Goal: Find specific page/section: Find specific page/section

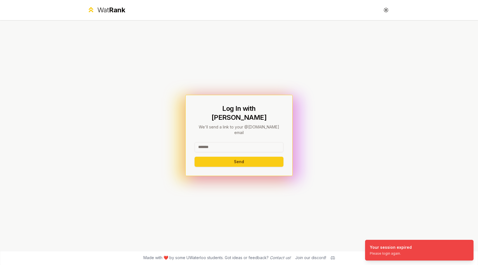
click at [206, 142] on input at bounding box center [239, 147] width 89 height 10
type input "*****"
click at [195, 157] on button "Send" at bounding box center [239, 162] width 89 height 10
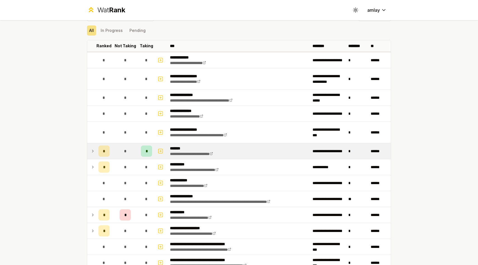
scroll to position [19, 0]
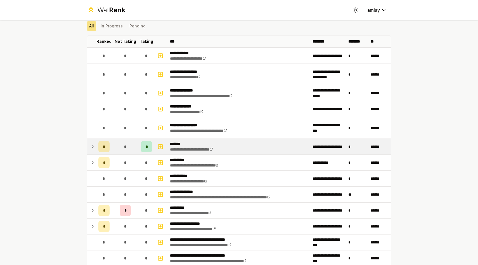
click at [93, 146] on icon at bounding box center [93, 146] width 4 height 7
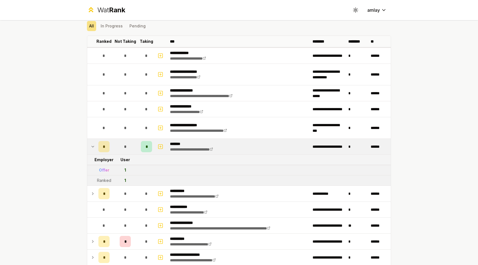
click at [93, 146] on icon at bounding box center [93, 146] width 4 height 7
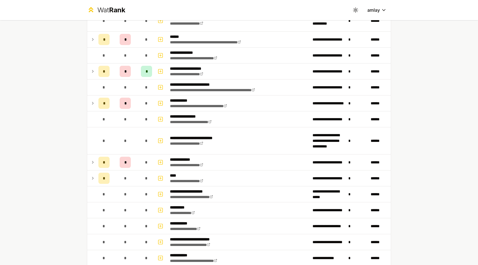
scroll to position [620, 0]
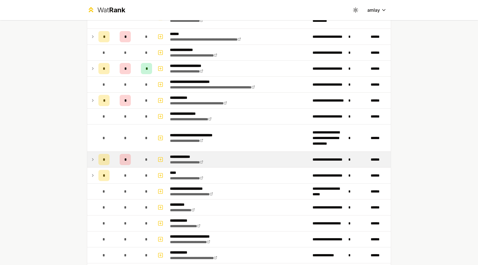
click at [95, 160] on td at bounding box center [91, 160] width 9 height 16
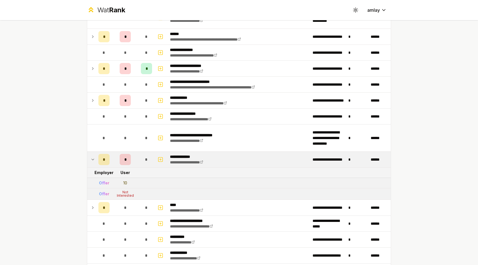
click at [124, 183] on div "10" at bounding box center [125, 183] width 4 height 6
click at [135, 183] on td "10" at bounding box center [125, 183] width 27 height 10
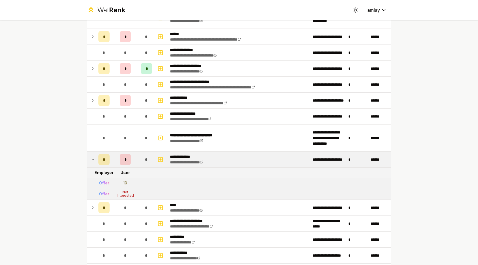
click at [135, 183] on td "10" at bounding box center [125, 183] width 27 height 10
click at [136, 188] on td "Not Interested" at bounding box center [125, 193] width 27 height 11
click at [133, 195] on div "Not Interested" at bounding box center [125, 193] width 22 height 7
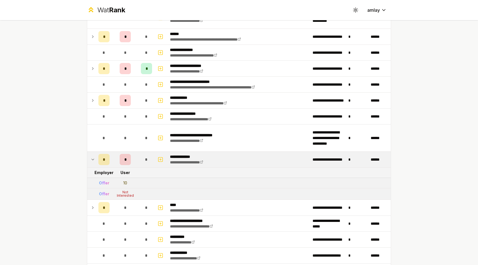
click at [133, 195] on div "Not Interested" at bounding box center [125, 193] width 22 height 7
click at [136, 183] on td "10" at bounding box center [125, 183] width 27 height 10
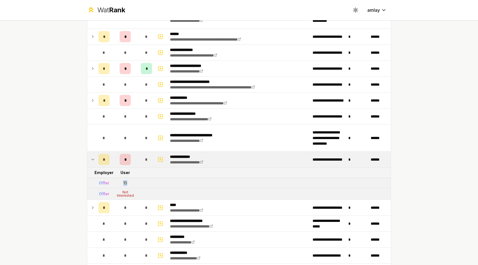
click at [135, 188] on td "10" at bounding box center [125, 183] width 27 height 10
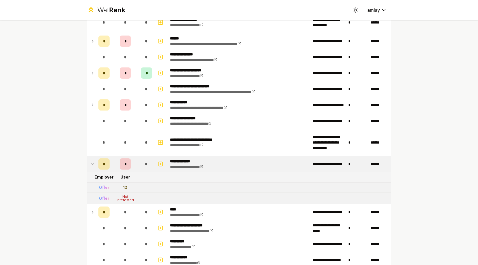
scroll to position [672, 0]
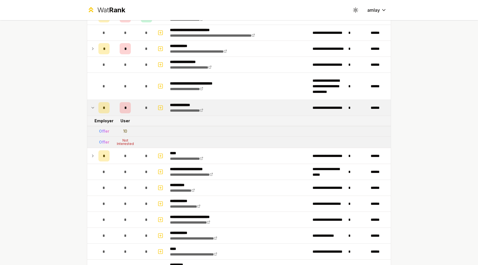
click at [94, 106] on icon at bounding box center [93, 107] width 4 height 7
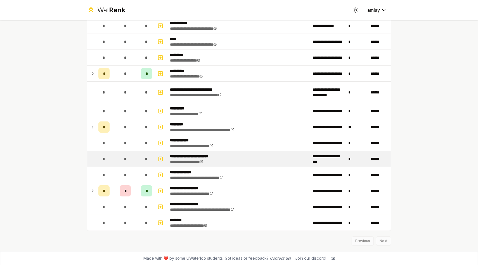
scroll to position [850, 0]
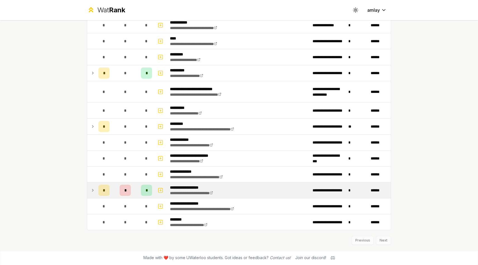
click at [94, 189] on icon at bounding box center [93, 190] width 4 height 7
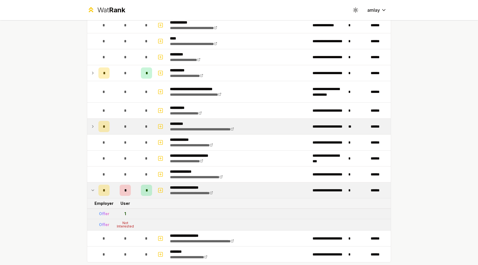
click at [92, 125] on icon at bounding box center [93, 126] width 4 height 7
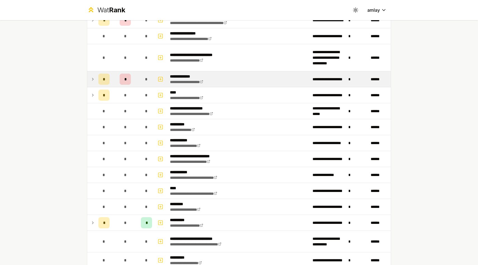
scroll to position [686, 0]
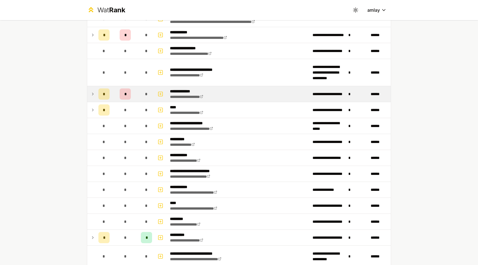
click at [93, 98] on td at bounding box center [91, 94] width 9 height 16
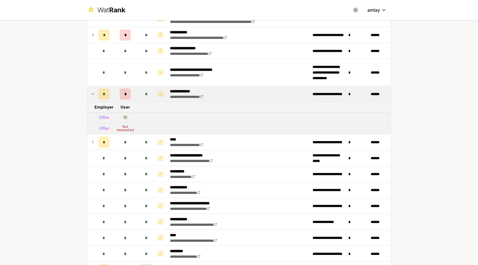
click at [100, 119] on div "Offer" at bounding box center [104, 118] width 10 height 6
click at [125, 117] on div "10" at bounding box center [125, 118] width 4 height 6
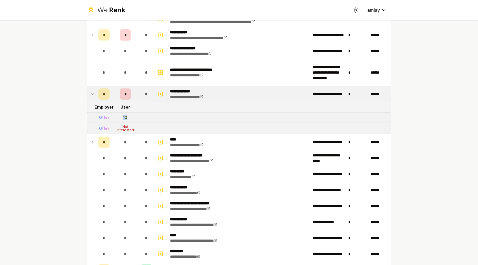
click at [125, 117] on div "10" at bounding box center [125, 118] width 4 height 6
click at [147, 119] on tr "Offer 10" at bounding box center [239, 117] width 304 height 10
click at [203, 96] on icon at bounding box center [201, 96] width 3 height 3
